Goal: Transaction & Acquisition: Purchase product/service

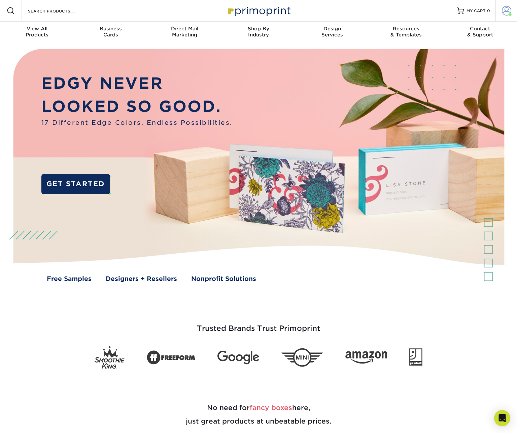
click at [505, 13] on span at bounding box center [506, 10] width 9 height 9
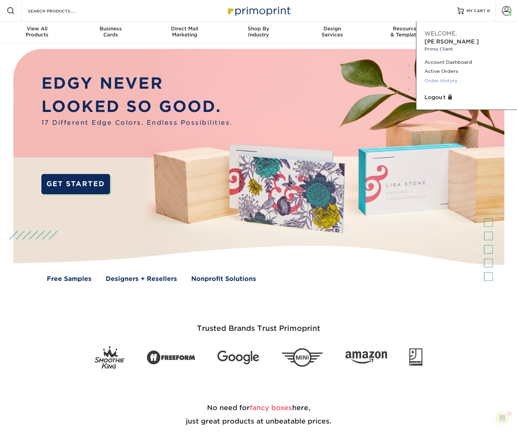
click at [436, 76] on link "Order History" at bounding box center [467, 80] width 85 height 9
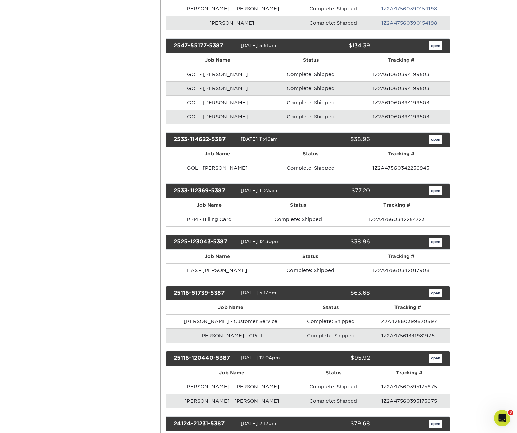
scroll to position [561, 0]
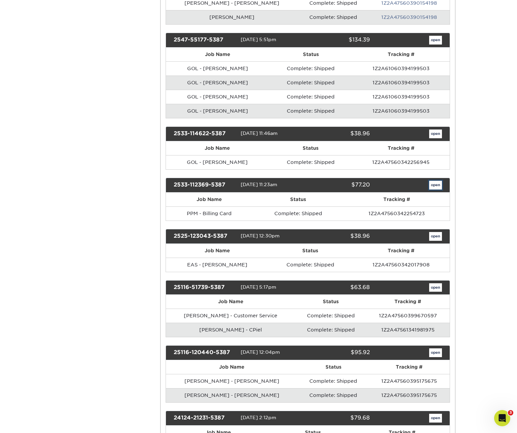
click at [438, 181] on link "open" at bounding box center [435, 185] width 13 height 9
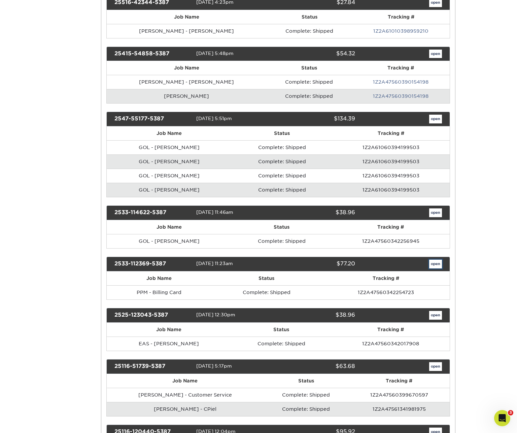
scroll to position [0, 0]
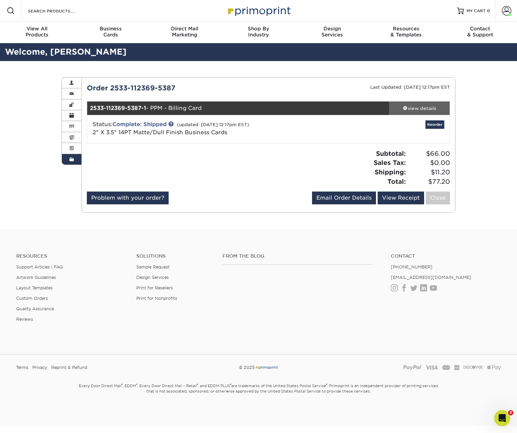
click at [423, 110] on div "view details" at bounding box center [419, 108] width 61 height 7
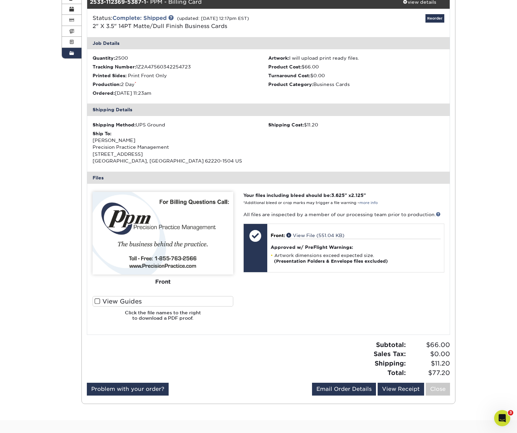
scroll to position [106, 0]
click at [182, 226] on img at bounding box center [163, 232] width 141 height 83
drag, startPoint x: 150, startPoint y: 235, endPoint x: 154, endPoint y: 235, distance: 4.4
click at [150, 235] on img at bounding box center [163, 232] width 141 height 83
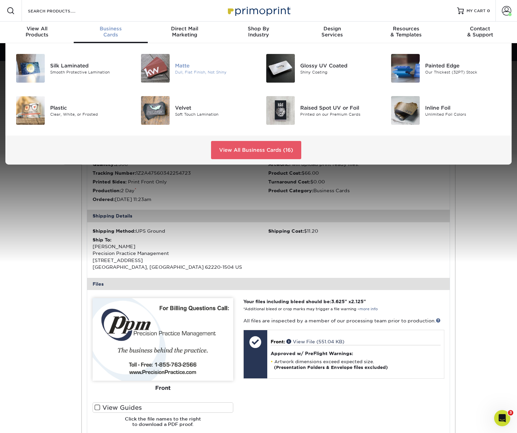
click at [185, 65] on div "Matte" at bounding box center [214, 65] width 78 height 7
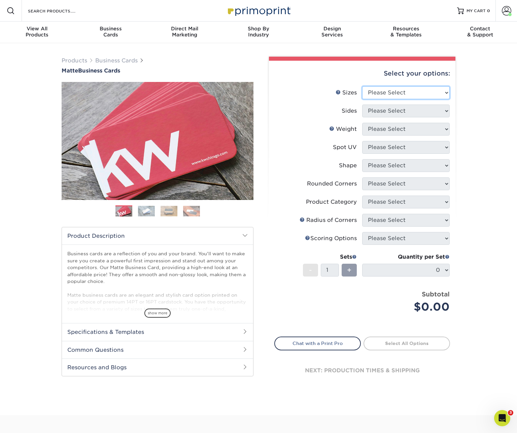
select select "2.00x3.50"
click option "2" x 3.5" - Standard" at bounding box center [0, 0] width 0 height 0
select select "32d3c223-f82c-492b-b915-ba065a00862f"
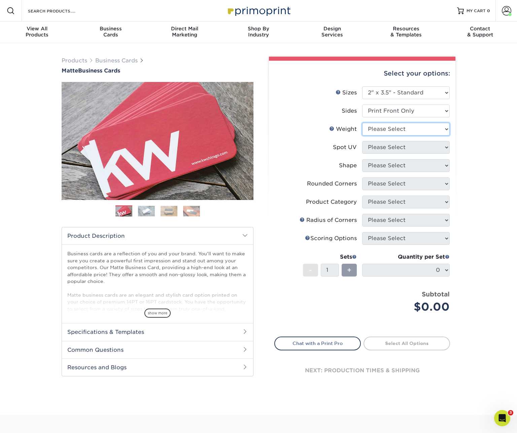
select select "14PT"
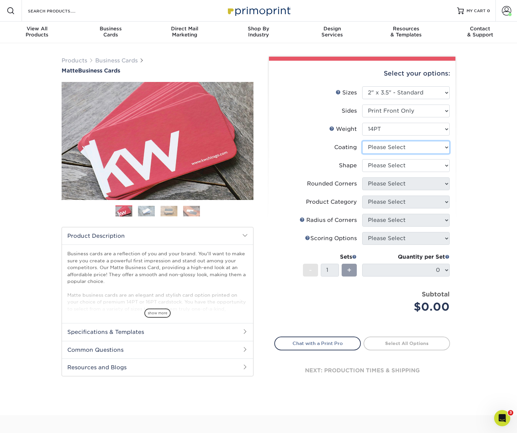
select select "121bb7b5-3b4d-429f-bd8d-bbf80e953313"
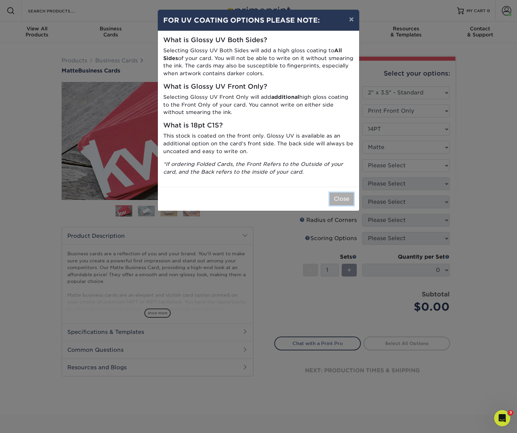
click at [341, 202] on button "Close" at bounding box center [342, 198] width 24 height 13
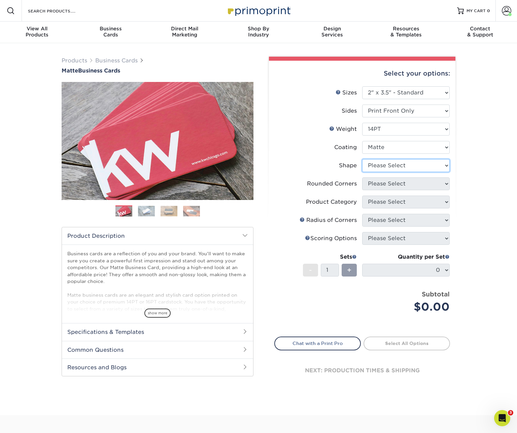
select select "standard"
select select "0"
click option "No" at bounding box center [0, 0] width 0 height 0
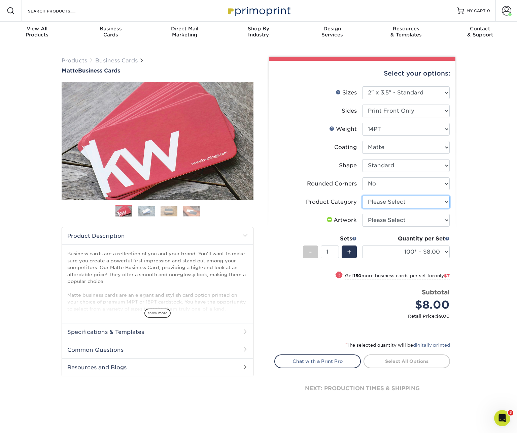
select select "3b5148f1-0588-4f88-a218-97bcfdce65c1"
click option "Business Cards" at bounding box center [0, 0] width 0 height 0
select select "upload"
click option "I will upload files" at bounding box center [0, 0] width 0 height 0
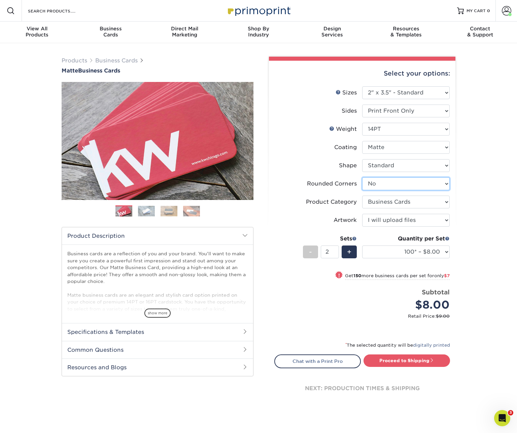
click at [335, 250] on input "2" at bounding box center [330, 251] width 18 height 13
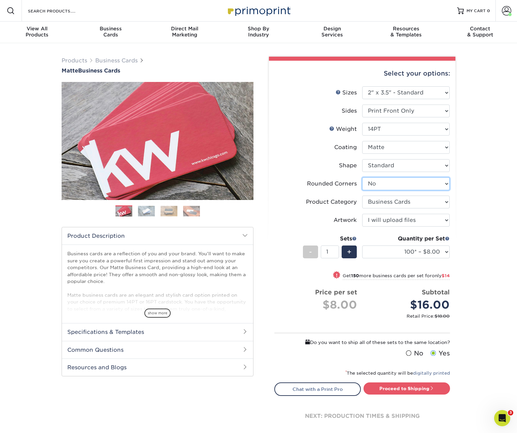
type input "1"
click at [336, 253] on input "1" at bounding box center [330, 251] width 18 height 13
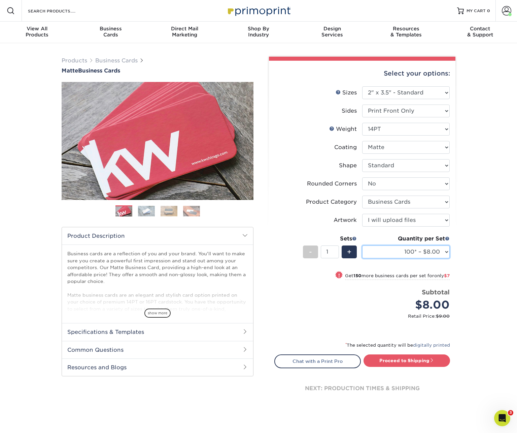
click at [362, 245] on select "100* – $8.00 250* – $15.00 500 – $30.00 1000 – $37.00 2500 – $66.00 5000 – $127…" at bounding box center [406, 251] width 88 height 13
select select "1000 – $37.00"
click option "1000 – $37.00" at bounding box center [0, 0] width 0 height 0
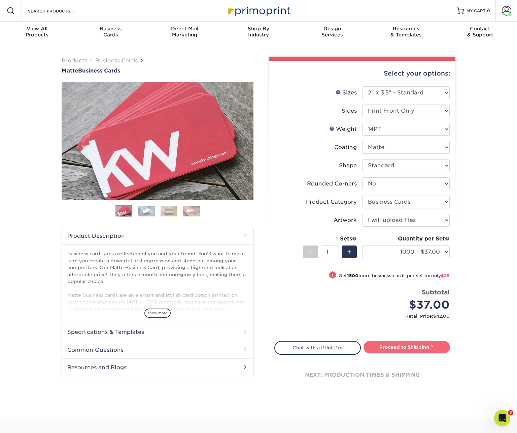
click at [400, 347] on link "Proceed to Shipping" at bounding box center [407, 347] width 87 height 12
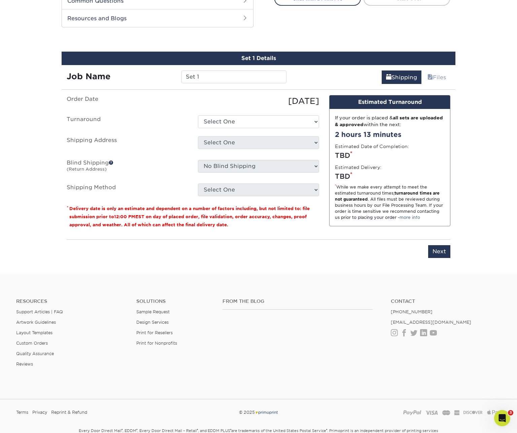
scroll to position [359, 0]
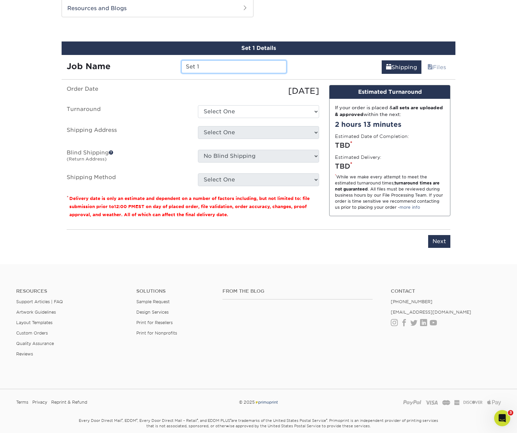
drag, startPoint x: 214, startPoint y: 66, endPoint x: 150, endPoint y: 68, distance: 64.0
click at [182, 68] on input "Set 1" at bounding box center [234, 66] width 105 height 13
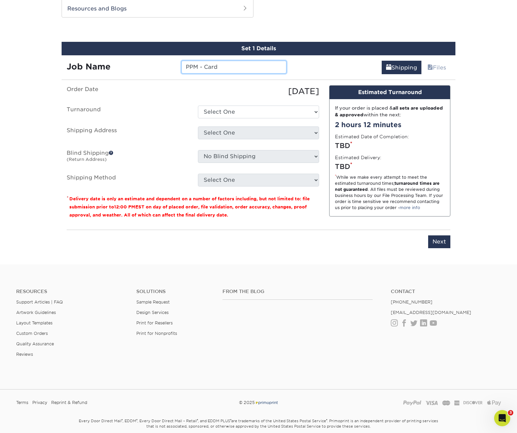
type input "PPM - Card"
select select "1f8d0c24-3fe5-4382-8165-3af9843b36f7"
click option "2 Day" at bounding box center [0, 0] width 0 height 0
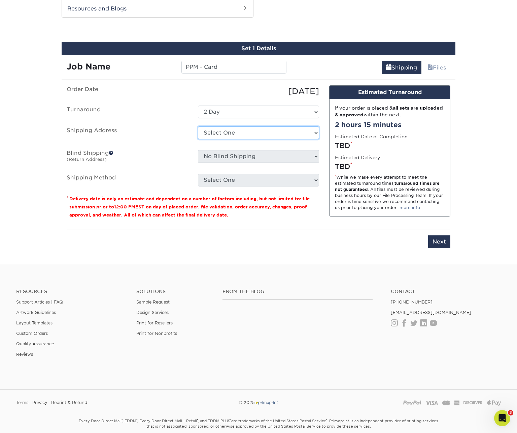
click at [198, 126] on select "Select One AC - Ann Arbor AC - Baldev Dhillon AC - Des Plaines, IL AC - Georgia…" at bounding box center [258, 132] width 121 height 13
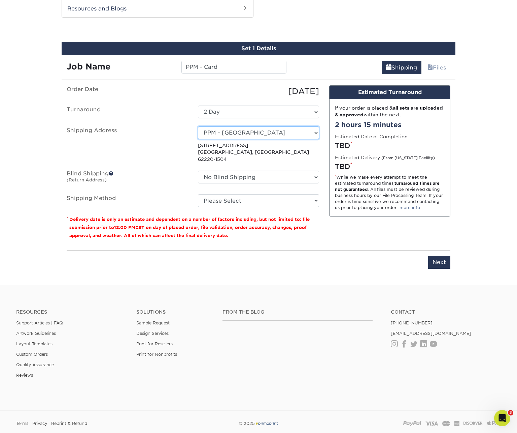
click at [198, 126] on select "Select One AC - Ann Arbor AC - Baldev Dhillon AC - Des Plaines, IL AC - Georgia…" at bounding box center [258, 132] width 121 height 13
select select "202059"
click at [198, 170] on select "No Blind Shipping AC - Ann Arbor AC - Baldev Dhillon AC - Des Plaines, IL AC - …" at bounding box center [258, 176] width 121 height 13
select select "03"
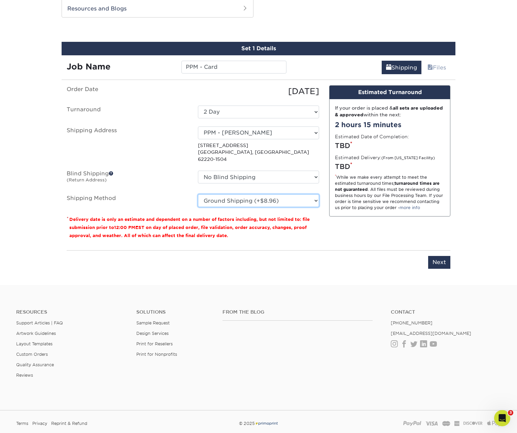
click option "Ground Shipping (+$8.96)" at bounding box center [0, 0] width 0 height 0
click at [442, 256] on input "Next" at bounding box center [439, 262] width 22 height 13
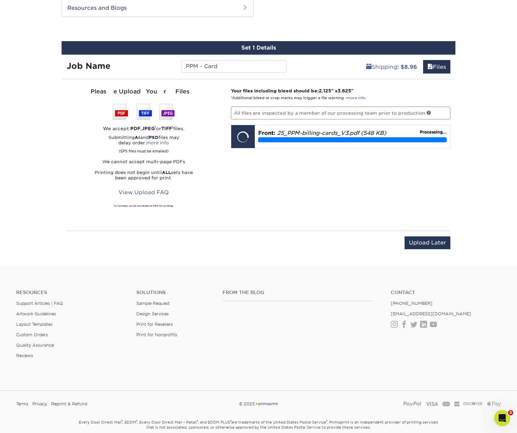
scroll to position [358, 0]
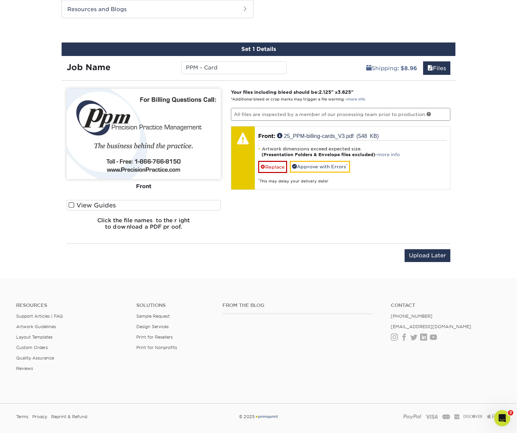
click at [72, 206] on span at bounding box center [72, 205] width 6 height 6
click at [0, 0] on input "View Guides" at bounding box center [0, 0] width 0 height 0
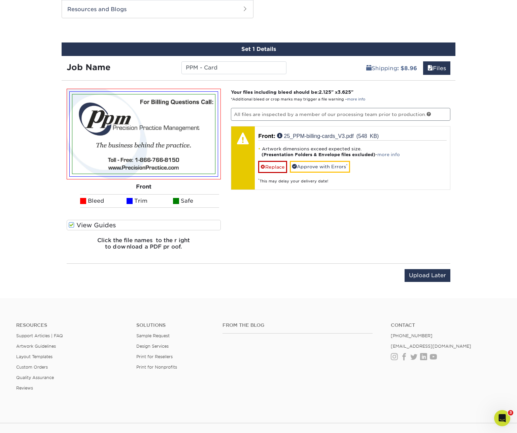
click at [72, 206] on ul "Bleed Trim Safe" at bounding box center [144, 200] width 154 height 13
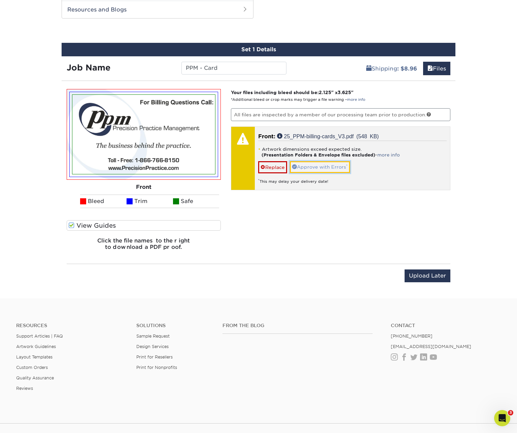
click at [313, 165] on link "Approve with Errors *" at bounding box center [320, 166] width 60 height 11
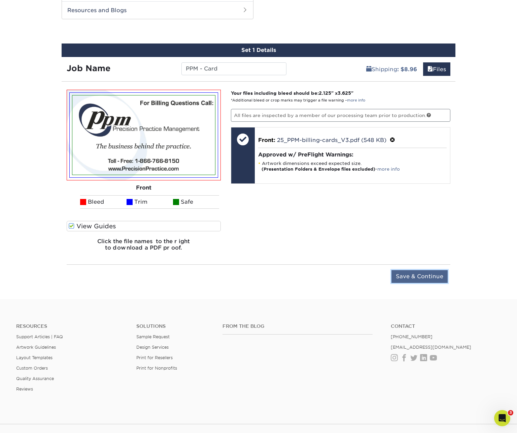
click at [418, 275] on input "Save & Continue" at bounding box center [420, 276] width 56 height 13
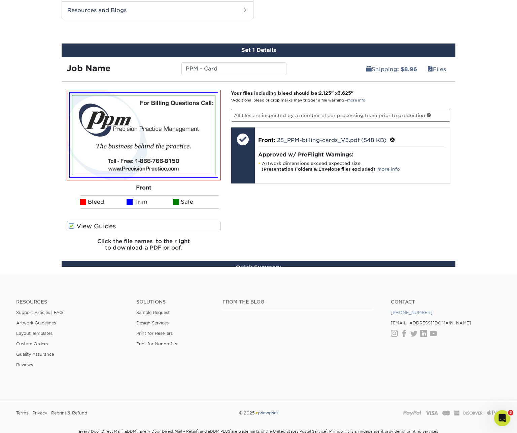
scroll to position [326, 0]
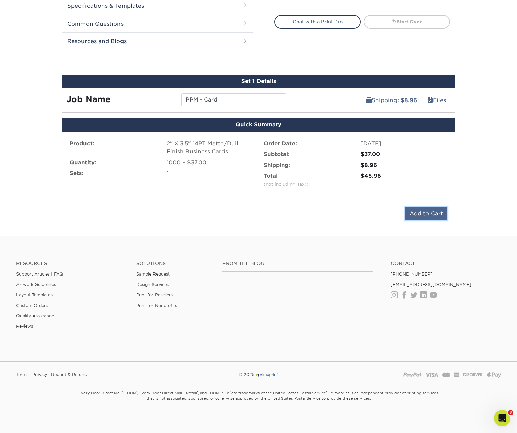
click at [431, 213] on input "Add to Cart" at bounding box center [427, 213] width 42 height 13
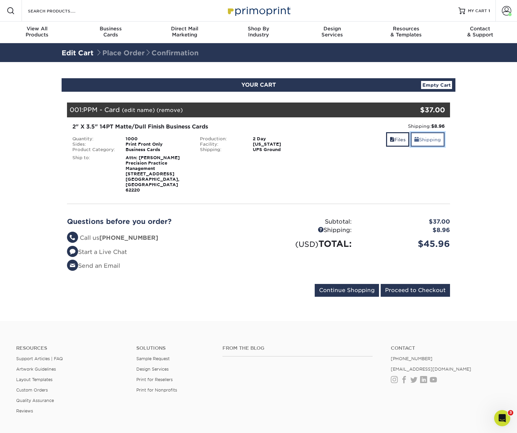
click at [427, 140] on link "Shipping" at bounding box center [428, 139] width 34 height 14
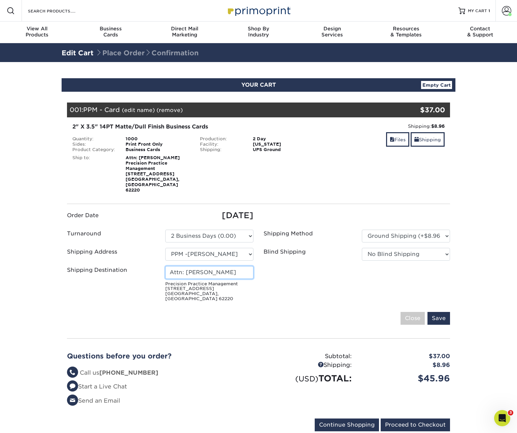
drag, startPoint x: 225, startPoint y: 262, endPoint x: 133, endPoint y: 256, distance: 91.5
click at [165, 266] on input "Attn: Gina Moore" at bounding box center [209, 272] width 88 height 13
click at [188, 266] on input "Attn: Gina Moore" at bounding box center [209, 272] width 88 height 13
drag, startPoint x: 186, startPoint y: 261, endPoint x: 275, endPoint y: 271, distance: 89.8
click at [254, 271] on input "Attn: Gina Moore" at bounding box center [209, 272] width 88 height 13
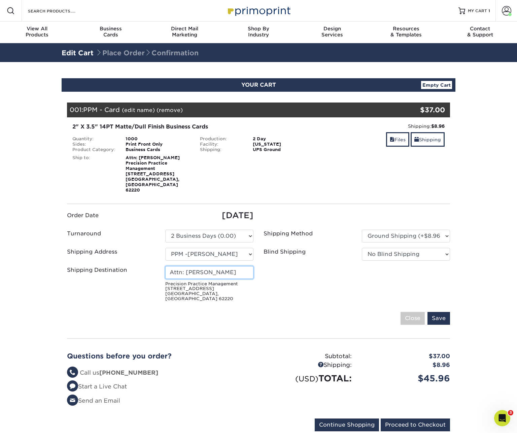
paste input "Allyson Lovvorn"
type input "Attn: Allyson Lovvorn"
click at [444, 312] on input "Save" at bounding box center [439, 318] width 23 height 13
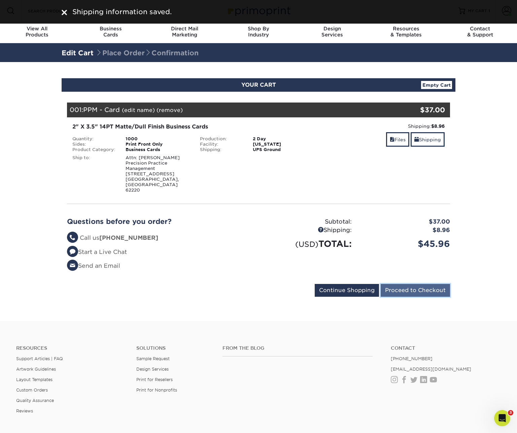
click at [424, 284] on input "Proceed to Checkout" at bounding box center [415, 290] width 69 height 13
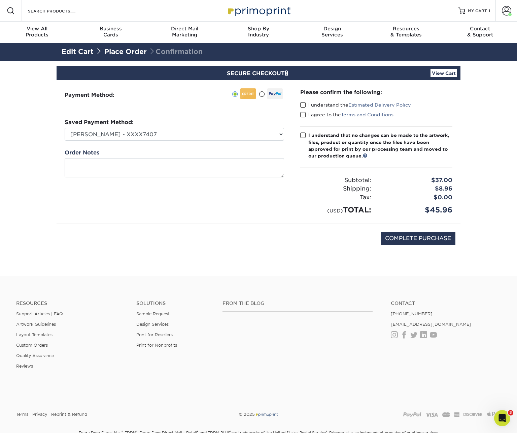
click at [303, 104] on span at bounding box center [303, 105] width 6 height 6
click at [0, 0] on input "I understand the Estimated Delivery Policy" at bounding box center [0, 0] width 0 height 0
click at [304, 116] on span at bounding box center [303, 115] width 6 height 6
click at [0, 0] on input "I agree to the Terms and Conditions" at bounding box center [0, 0] width 0 height 0
drag, startPoint x: 302, startPoint y: 135, endPoint x: 307, endPoint y: 137, distance: 5.1
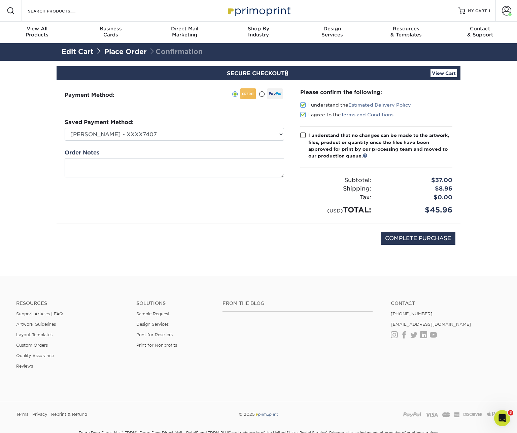
click at [302, 135] on span at bounding box center [303, 135] width 6 height 6
click at [0, 0] on input "I understand that no changes can be made to the artwork, files, product or quan…" at bounding box center [0, 0] width 0 height 0
click at [411, 237] on input "COMPLETE PURCHASE" at bounding box center [418, 238] width 75 height 13
type input "COMPLETE PURCHASE"
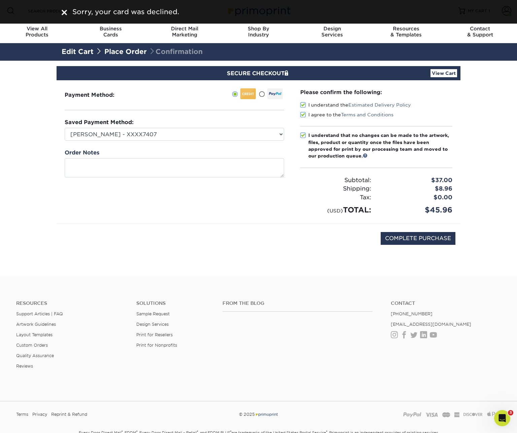
click at [226, 223] on div "Payment Method: Saved Payment Method:" at bounding box center [259, 152] width 404 height 144
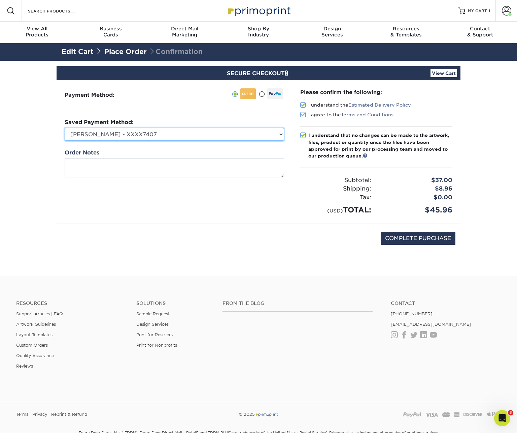
select select "10244"
click option "Mark Forst - AMEX - XXXX1003" at bounding box center [0, 0] width 0 height 0
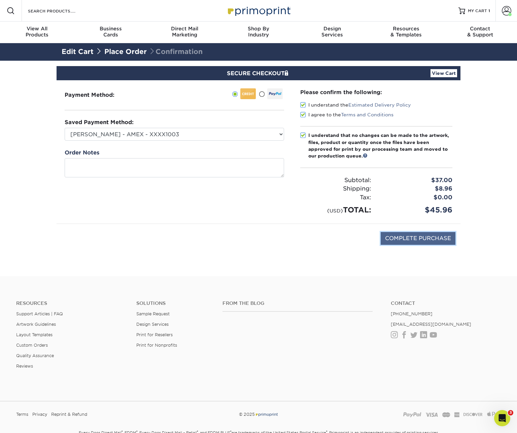
click at [408, 239] on input "COMPLETE PURCHASE" at bounding box center [418, 238] width 75 height 13
type input "PROCESSING, PLEASE WAIT..."
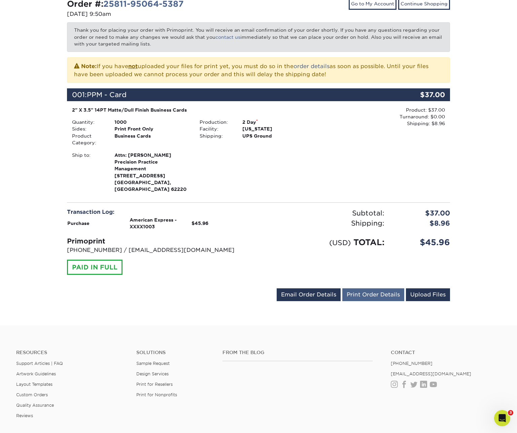
scroll to position [100, 0]
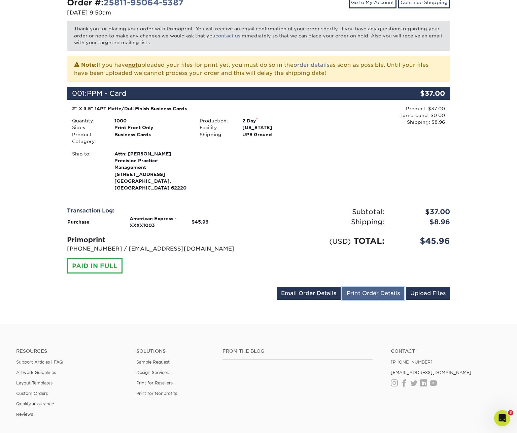
click at [372, 287] on link "Print Order Details" at bounding box center [374, 293] width 62 height 13
